Goal: Entertainment & Leisure: Consume media (video, audio)

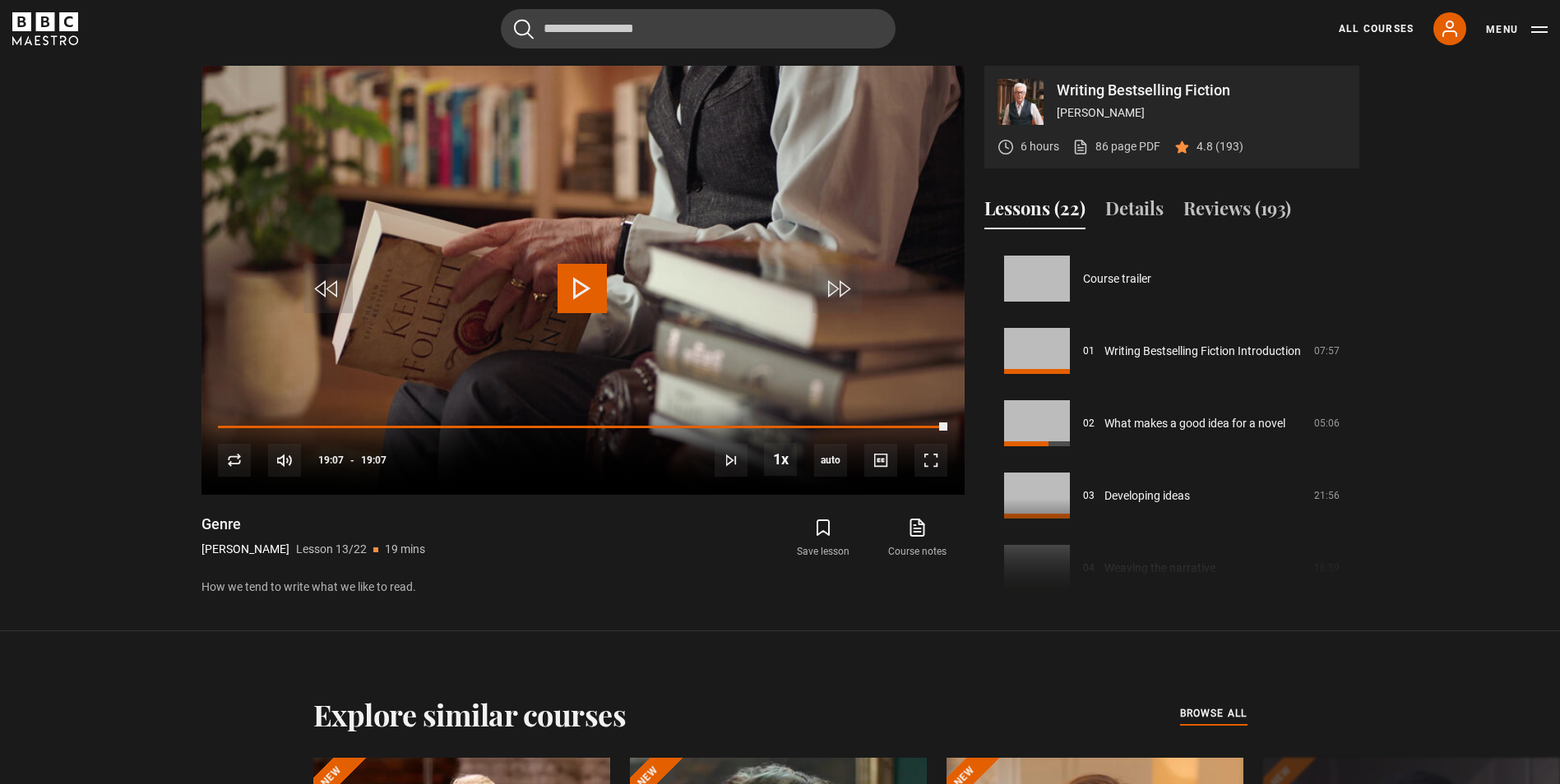
scroll to position [608, 0]
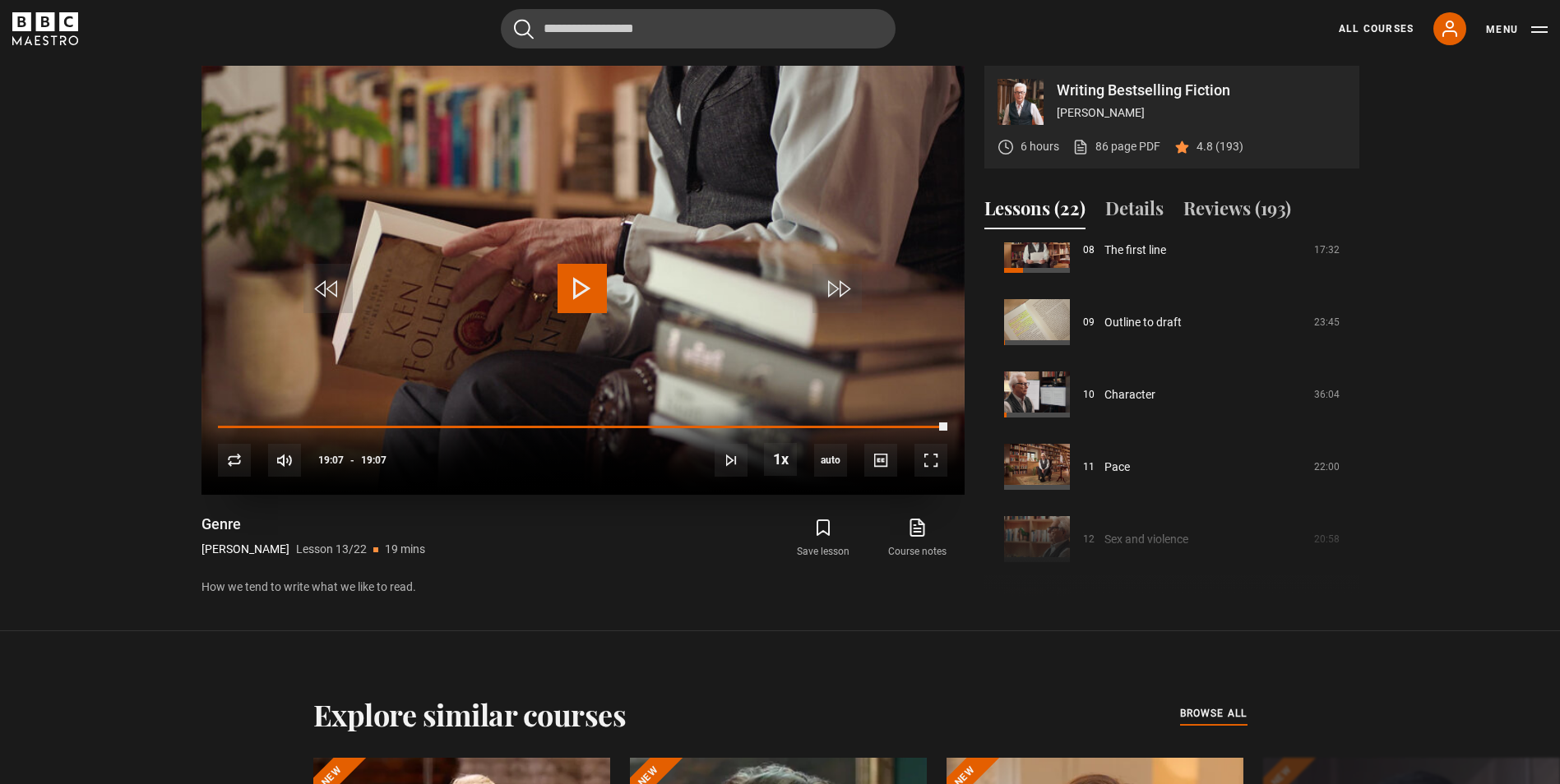
click at [575, 289] on span "Video Player" at bounding box center [583, 289] width 49 height 49
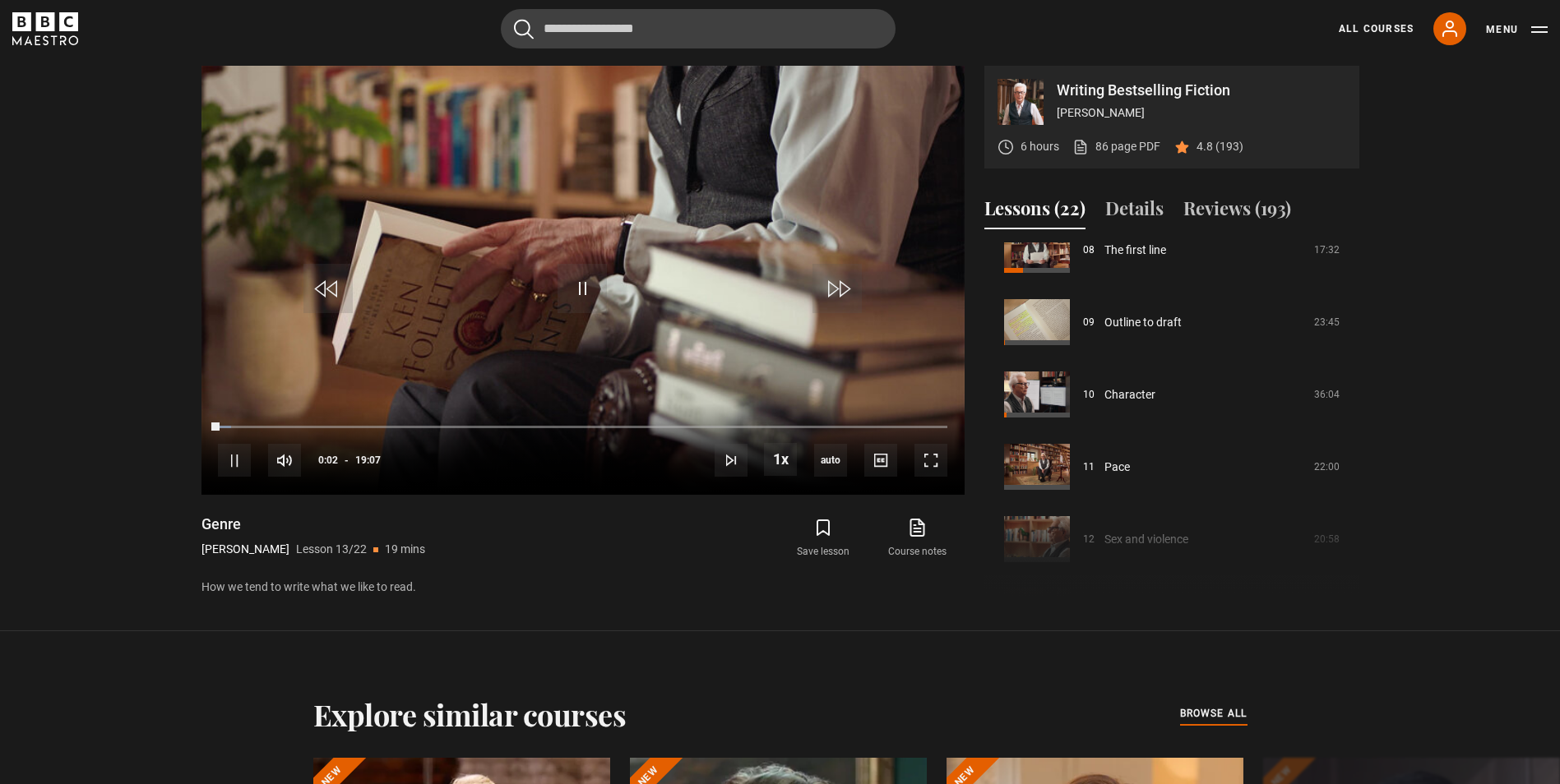
drag, startPoint x: 1360, startPoint y: 397, endPoint x: 1356, endPoint y: 417, distance: 20.4
click at [1356, 417] on div "Writing Bestselling Fiction [PERSON_NAME] 6 hours 86 page PDF (opens in new tab…" at bounding box center [780, 331] width 1184 height 532
click at [590, 284] on span "Video Player" at bounding box center [583, 289] width 49 height 49
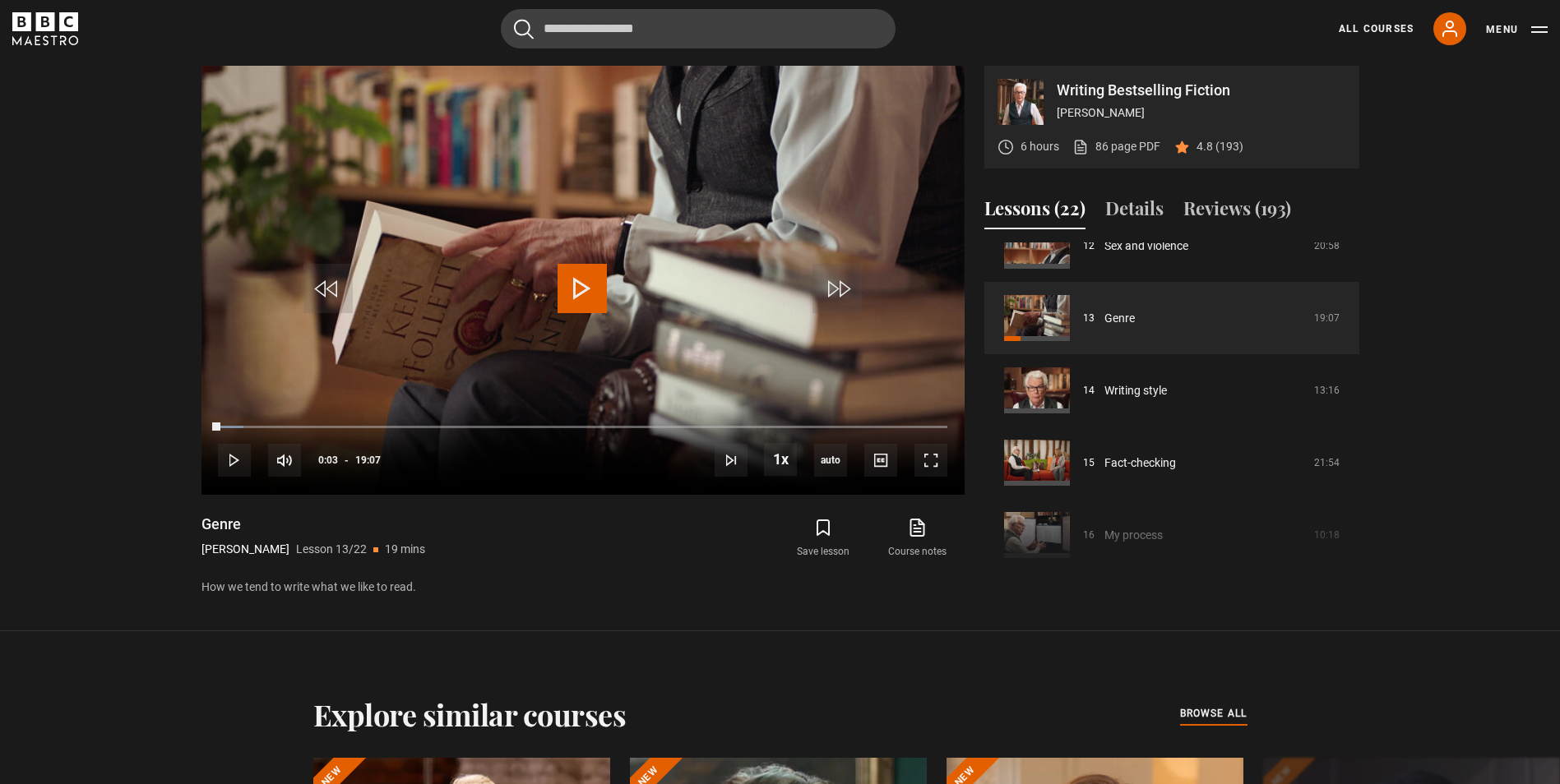
scroll to position [905, 0]
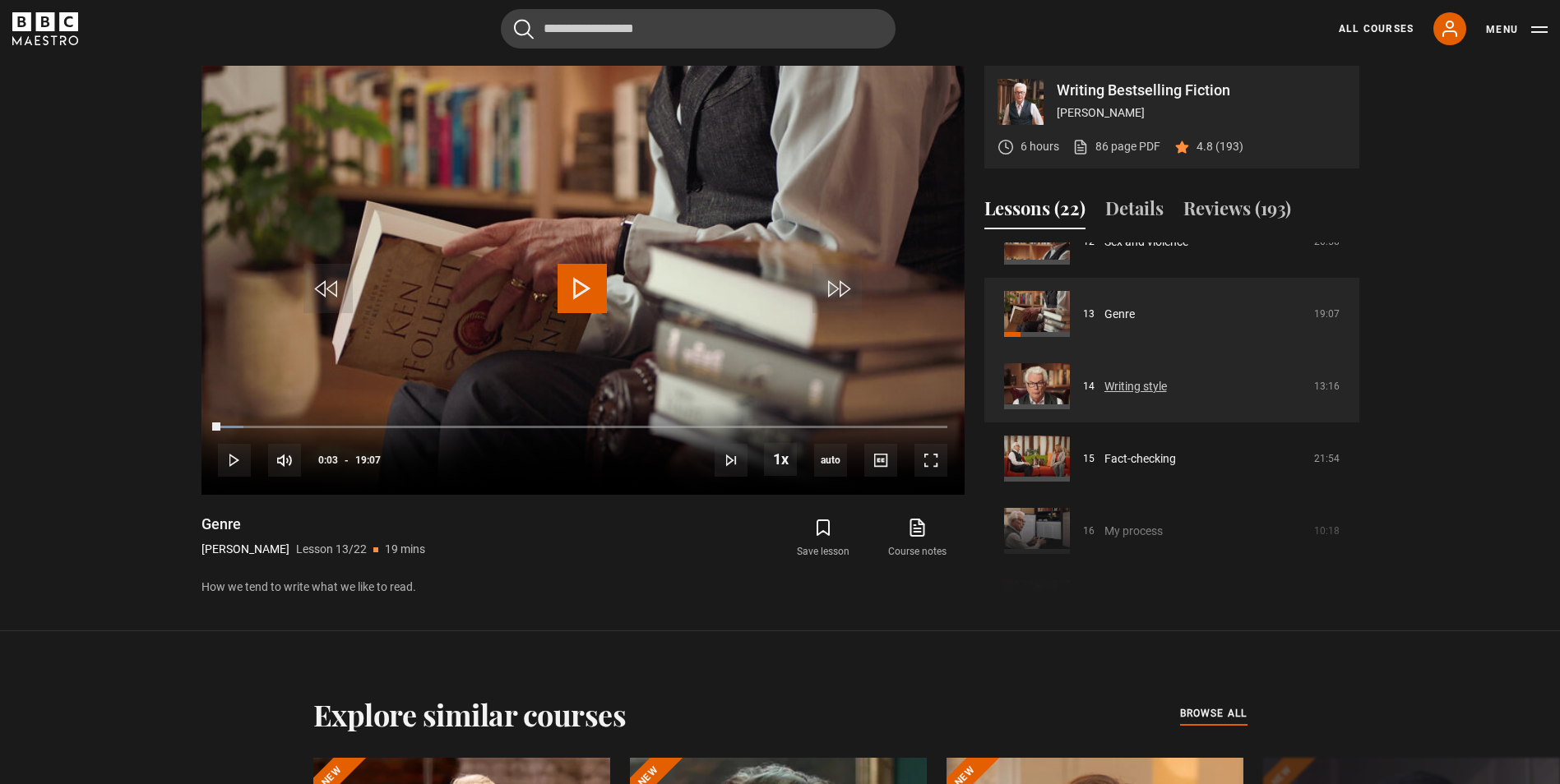
click at [1123, 383] on link "Writing style" at bounding box center [1136, 386] width 63 height 17
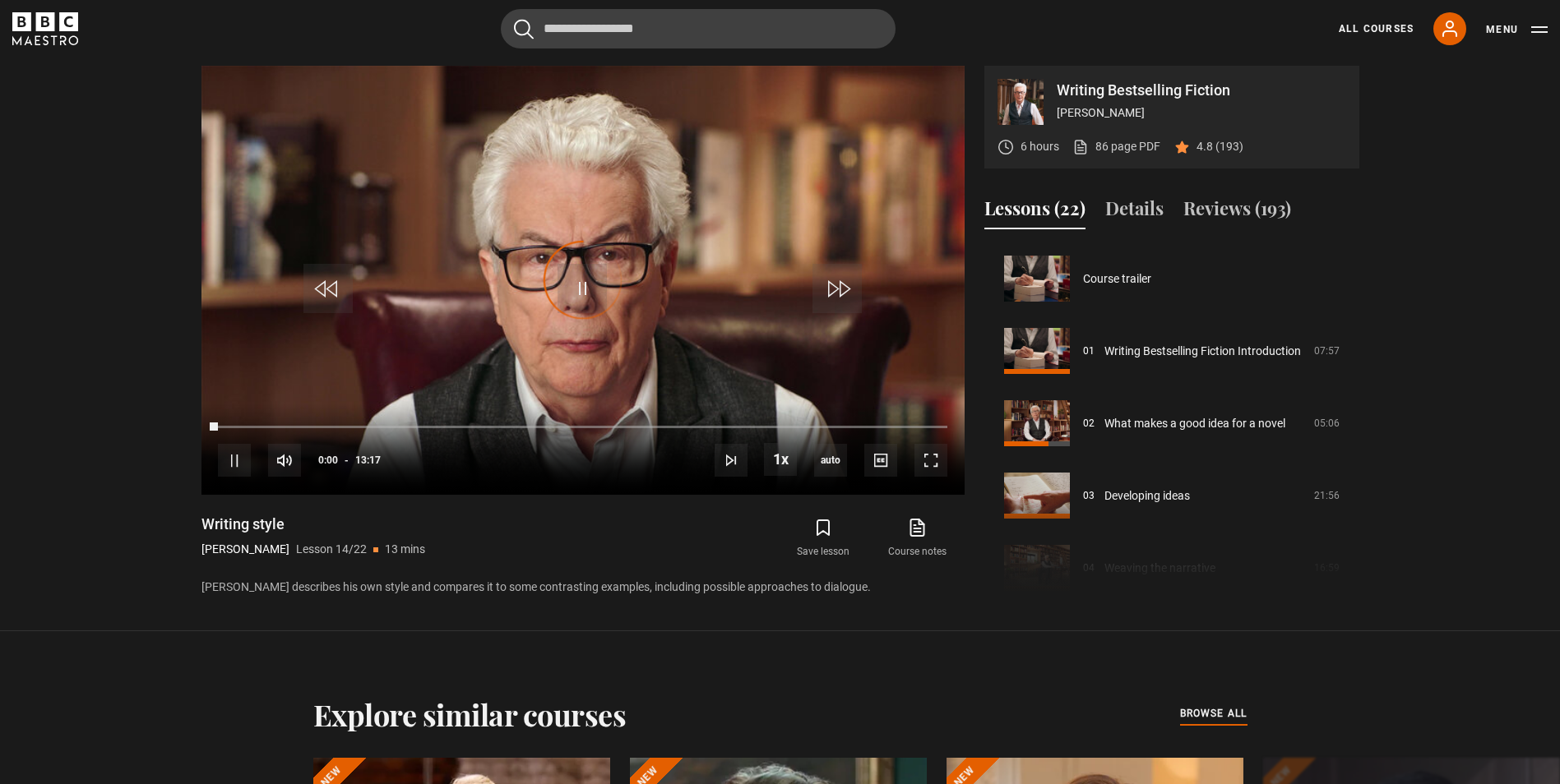
scroll to position [940, 0]
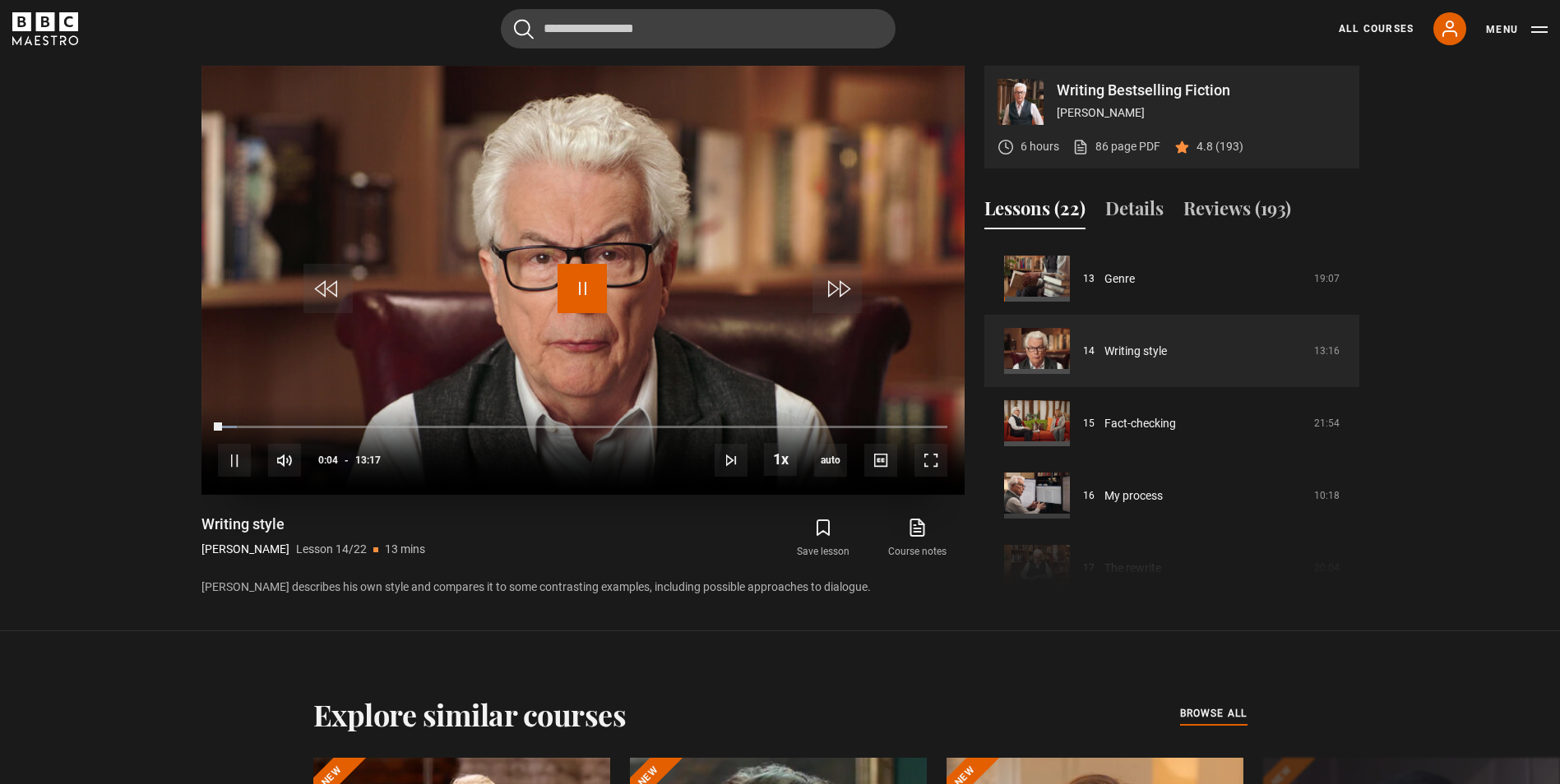
click at [580, 284] on span "Video Player" at bounding box center [583, 289] width 49 height 49
click at [586, 291] on span "Video Player" at bounding box center [583, 289] width 49 height 49
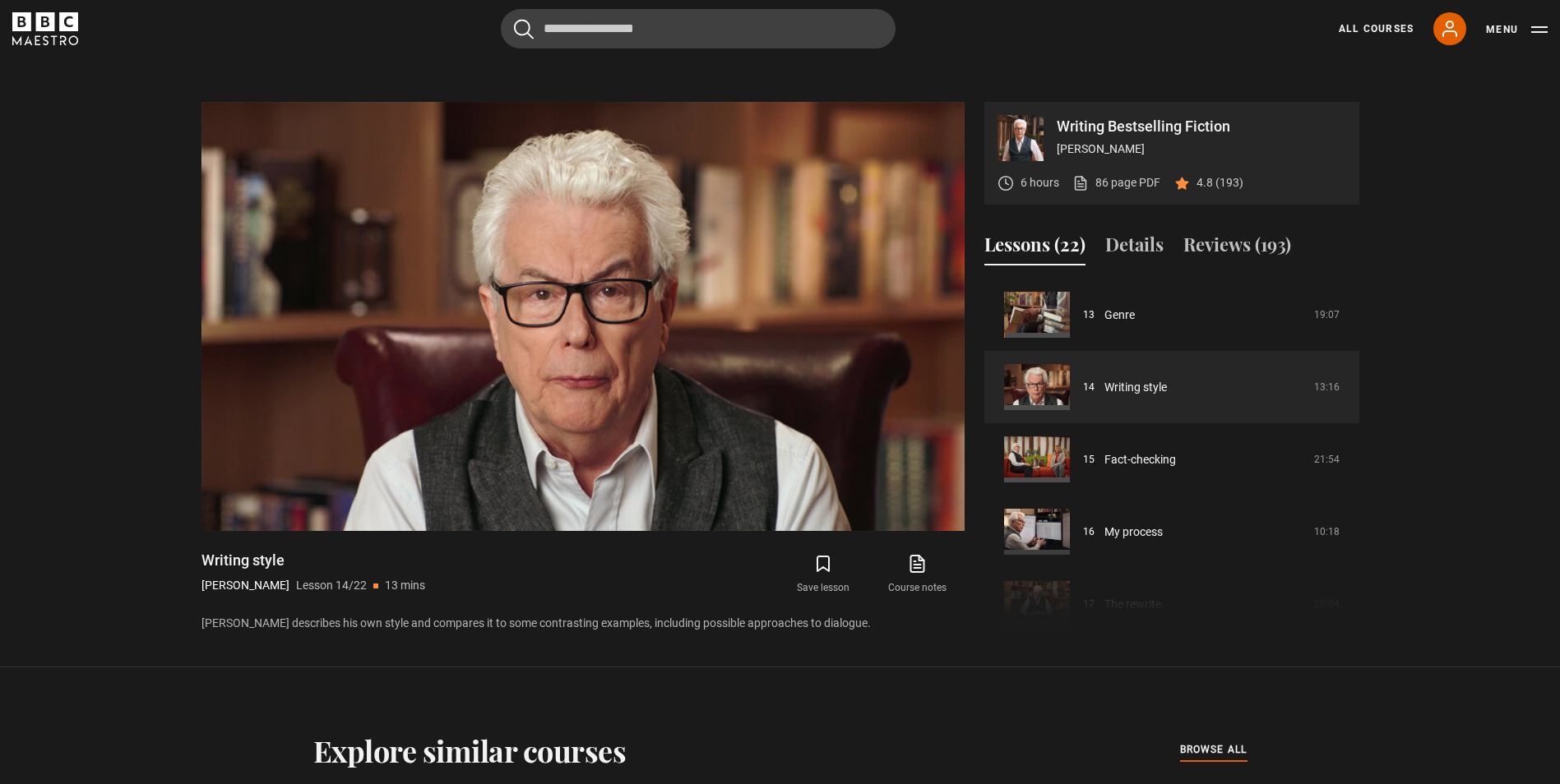
scroll to position [758, 0]
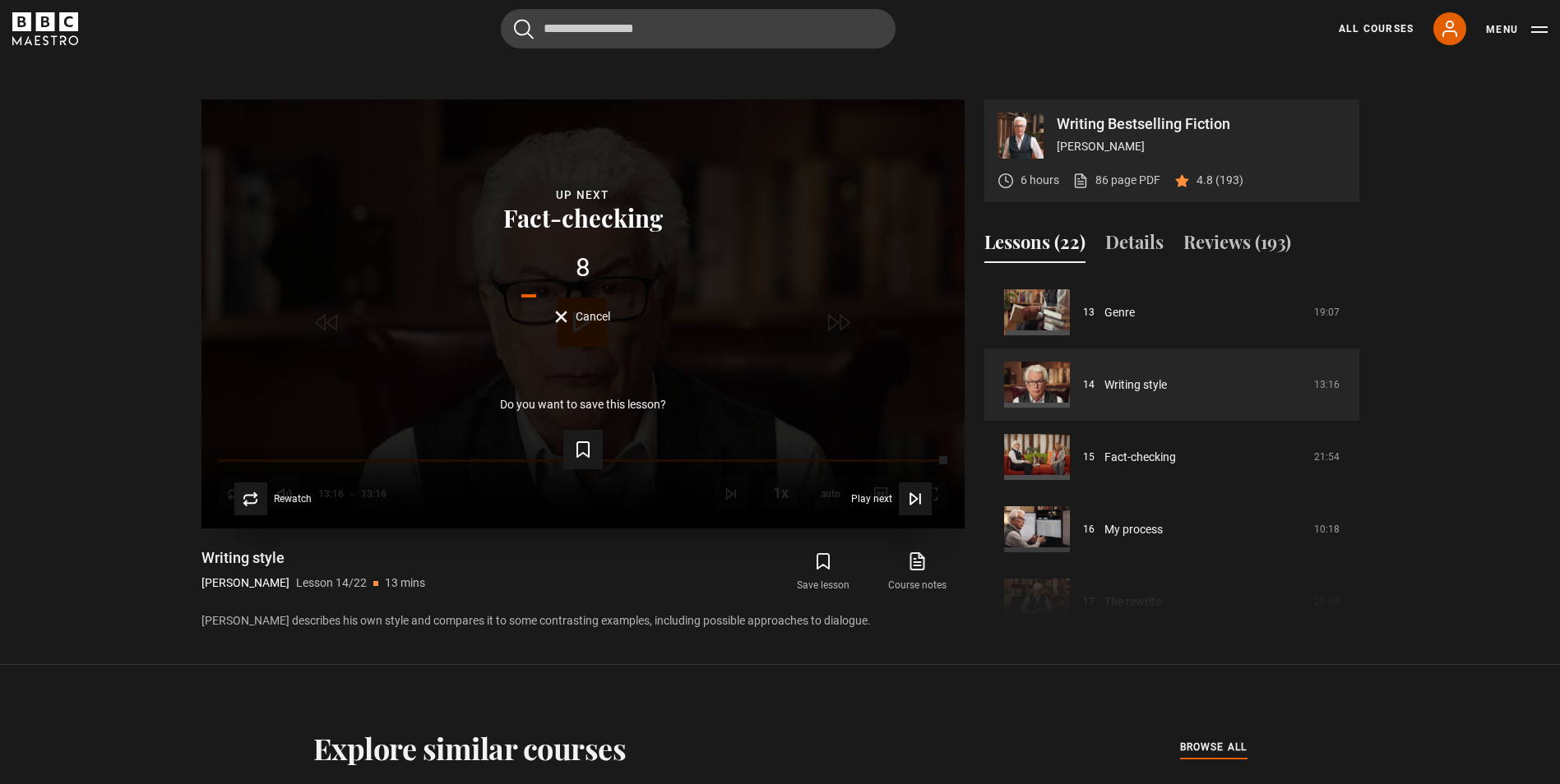
click at [582, 315] on span "Cancel" at bounding box center [593, 316] width 34 height 11
